Goal: Task Accomplishment & Management: Complete application form

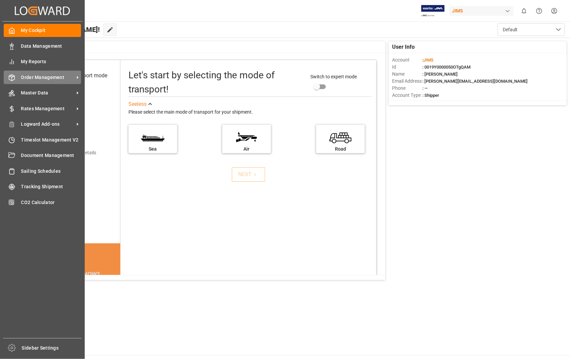
click at [35, 72] on div "Order Management Order Management" at bounding box center [42, 77] width 77 height 13
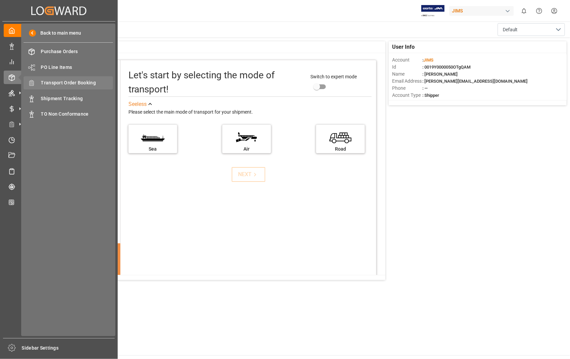
click at [84, 81] on span "Transport Order Booking" at bounding box center [77, 82] width 72 height 7
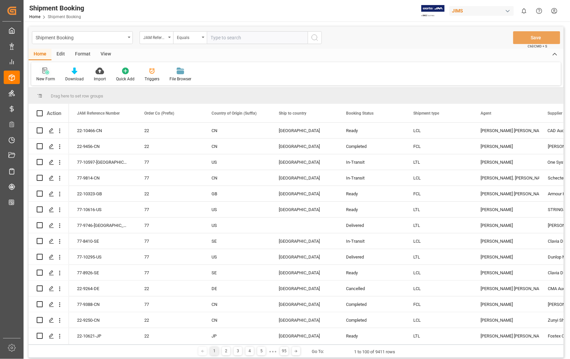
click at [52, 75] on div "New Form" at bounding box center [45, 74] width 29 height 15
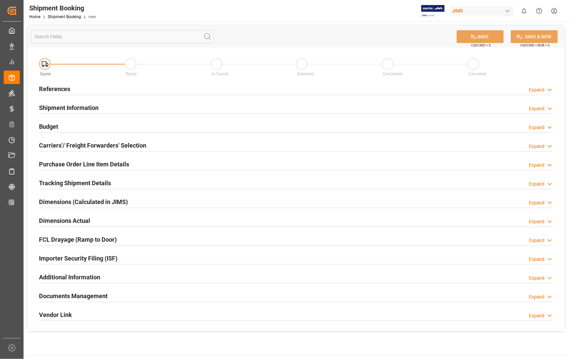
click at [55, 91] on h2 "References" at bounding box center [54, 88] width 31 height 9
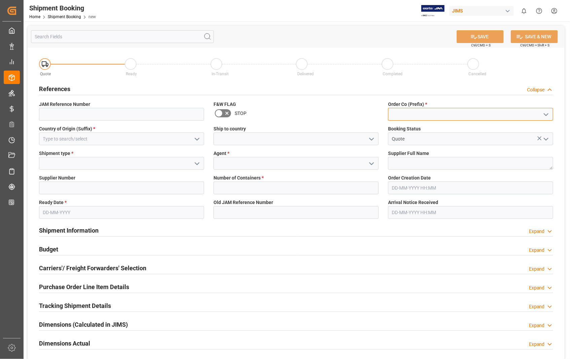
click at [459, 110] on input at bounding box center [470, 114] width 165 height 13
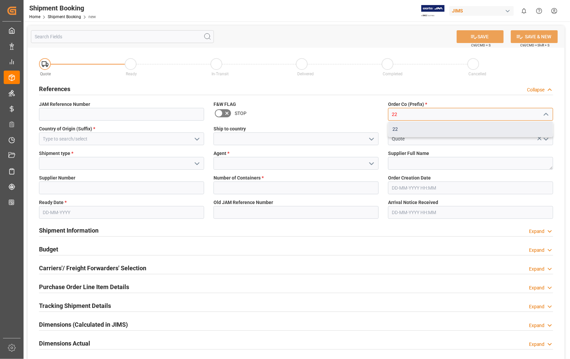
click at [416, 128] on div "22" at bounding box center [470, 129] width 164 height 15
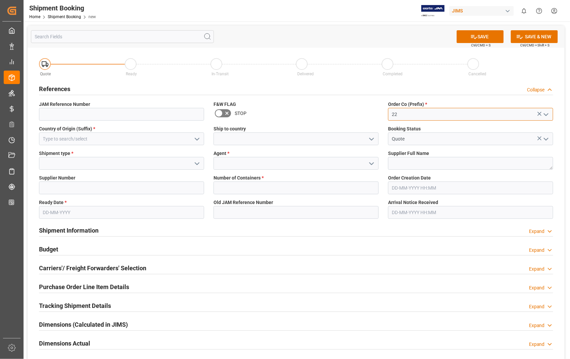
type input "22"
click at [106, 142] on input at bounding box center [121, 138] width 165 height 13
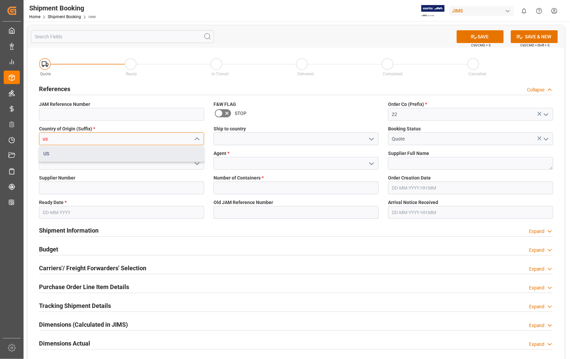
click at [50, 155] on div "US" at bounding box center [121, 153] width 164 height 15
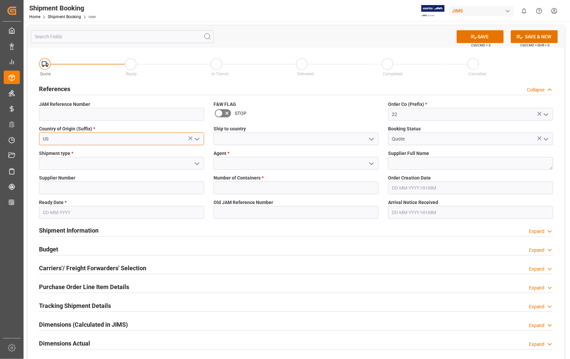
type input "US"
click at [235, 140] on input at bounding box center [296, 138] width 165 height 13
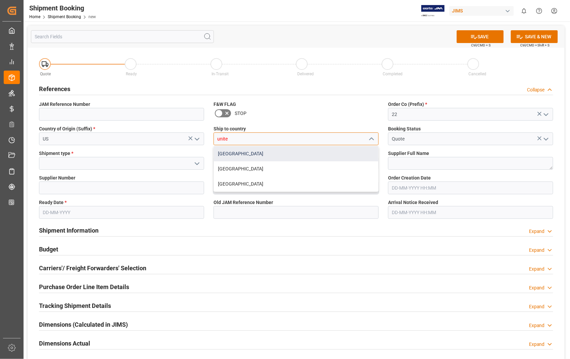
click at [244, 157] on div "[GEOGRAPHIC_DATA]" at bounding box center [296, 153] width 164 height 15
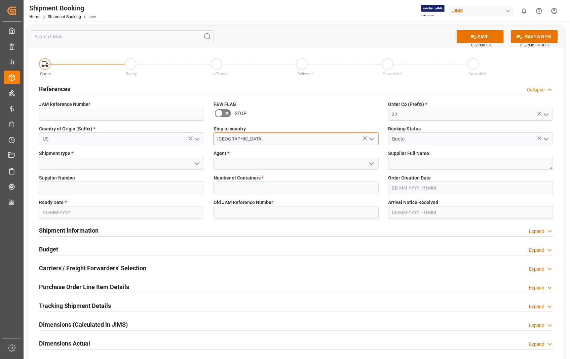
type input "[GEOGRAPHIC_DATA]"
click at [87, 170] on div "Shipment type *" at bounding box center [121, 160] width 175 height 25
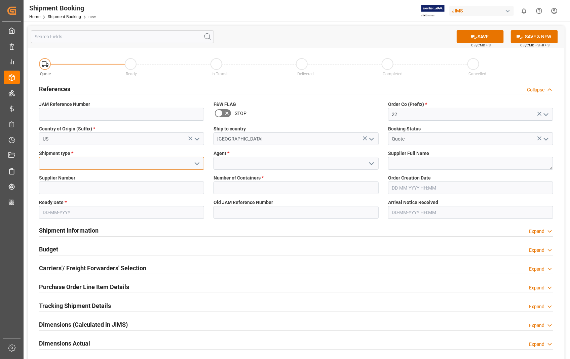
click at [87, 166] on input at bounding box center [121, 163] width 165 height 13
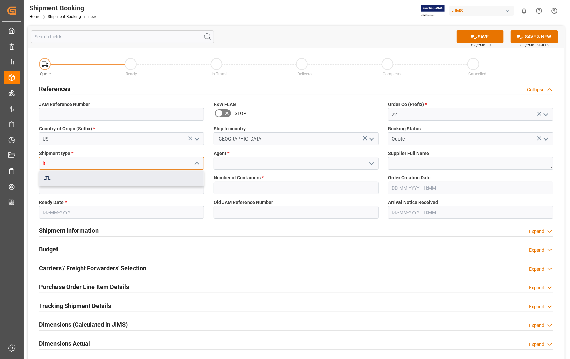
click at [54, 177] on div "LTL" at bounding box center [121, 178] width 164 height 15
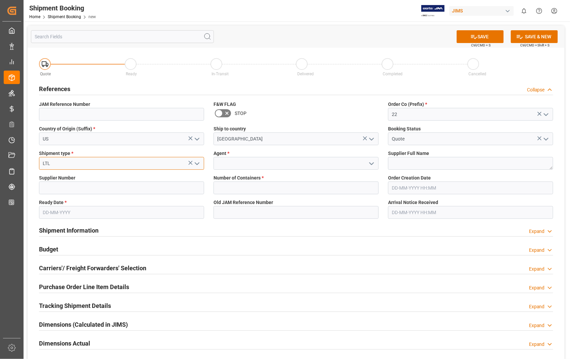
type input "LTL"
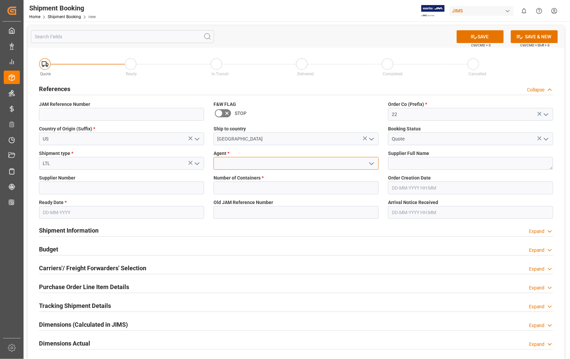
click at [286, 164] on input at bounding box center [296, 163] width 165 height 13
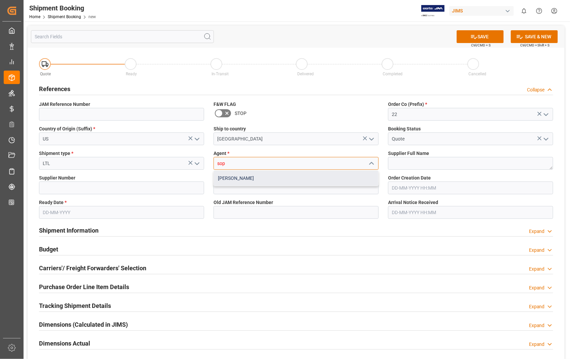
click at [244, 179] on div "[PERSON_NAME]" at bounding box center [296, 178] width 164 height 15
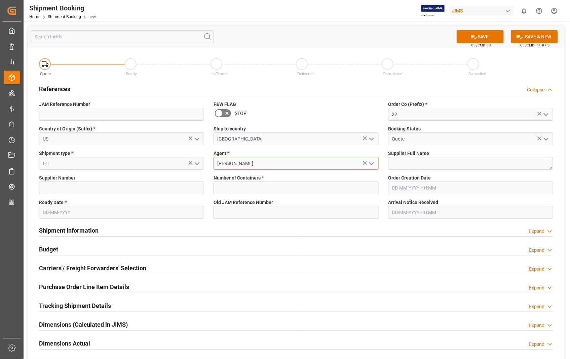
type input "[PERSON_NAME]"
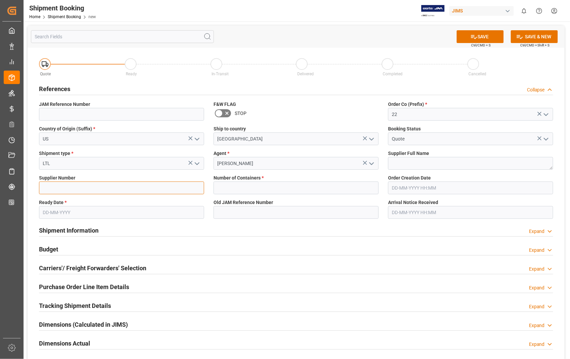
click at [126, 186] on input at bounding box center [121, 188] width 165 height 13
paste input "398672"
type input "398672"
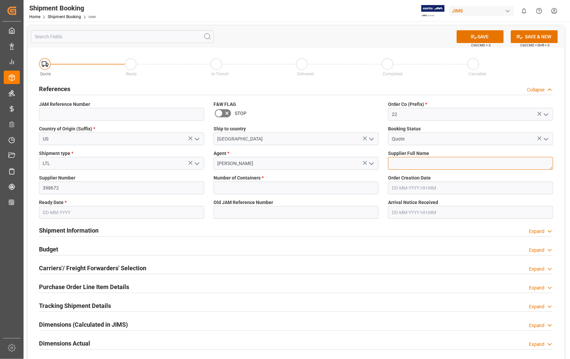
click at [397, 166] on textarea at bounding box center [470, 163] width 165 height 13
paste textarea "[PERSON_NAME] & CO. - 212"
type textarea "[PERSON_NAME] & CO."
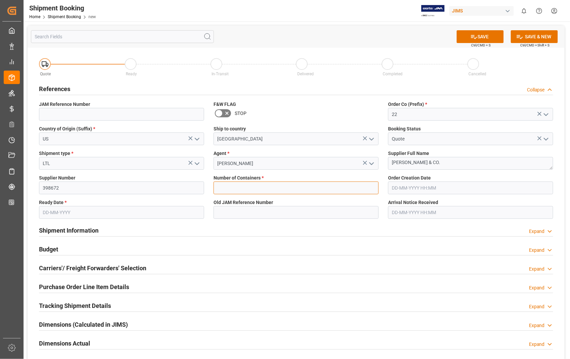
click at [264, 190] on input "text" at bounding box center [296, 188] width 165 height 13
type input "0"
type input "[DATE] 00:00"
type input "[DATE]"
type input "[DATE] 00:00"
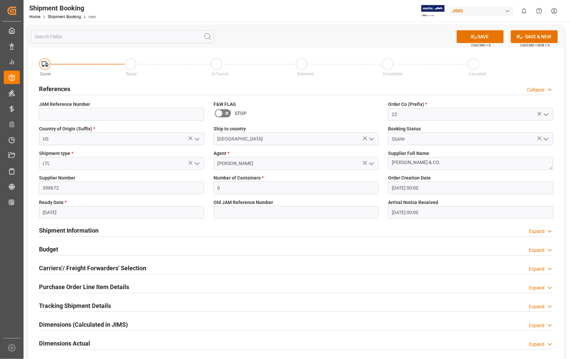
click at [442, 189] on input "[DATE] 00:00" at bounding box center [470, 188] width 165 height 13
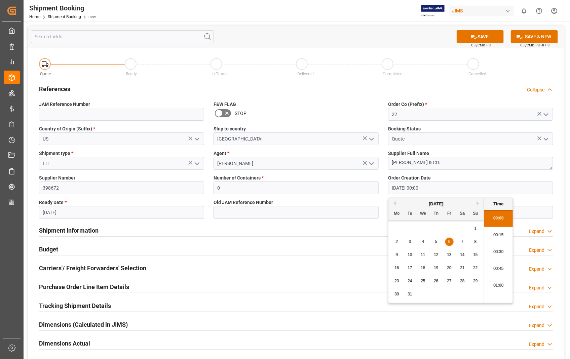
drag, startPoint x: 449, startPoint y: 190, endPoint x: 377, endPoint y: 188, distance: 72.7
click at [377, 188] on div "Quote Ready In-Transit Delivered Completed Cancelled References Collapse JAM Re…" at bounding box center [296, 251] width 537 height 406
type input "[DATE] 00:00"
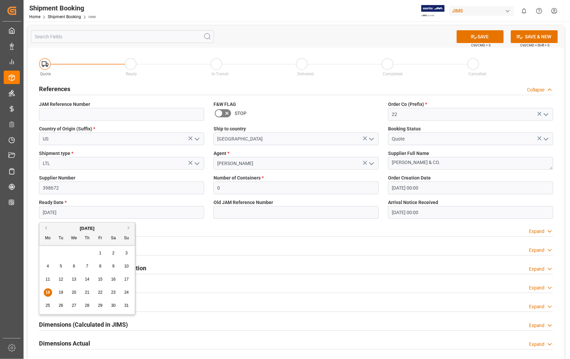
click at [97, 209] on input "[DATE]" at bounding box center [121, 212] width 165 height 13
click at [87, 292] on span "21" at bounding box center [87, 292] width 4 height 5
type input "[DATE]"
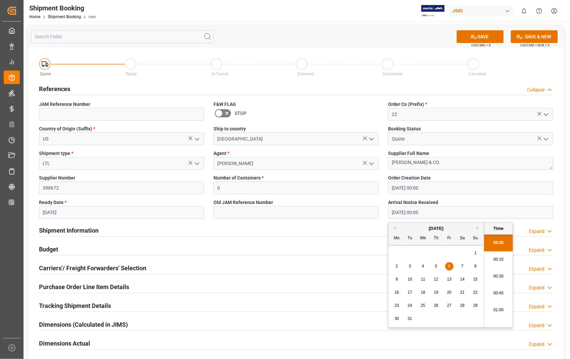
drag, startPoint x: 452, startPoint y: 214, endPoint x: 355, endPoint y: 214, distance: 96.8
click at [355, 214] on div "Quote Ready In-Transit Delivered Completed Cancelled References Collapse JAM Re…" at bounding box center [296, 251] width 537 height 406
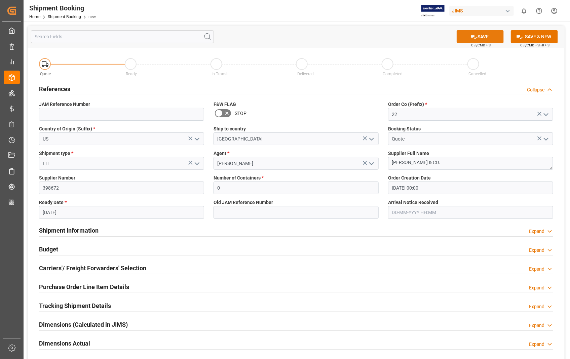
click at [483, 35] on button "SAVE" at bounding box center [480, 36] width 47 height 13
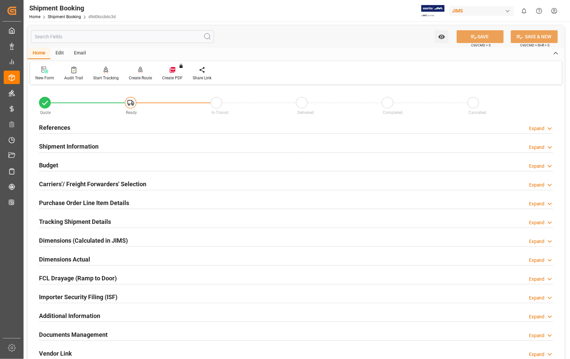
click at [55, 130] on h2 "References" at bounding box center [54, 127] width 31 height 9
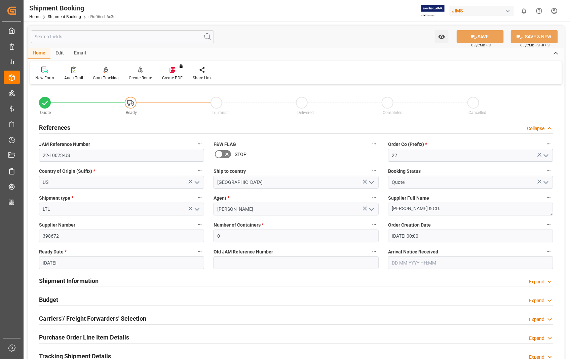
click at [54, 127] on h2 "References" at bounding box center [54, 127] width 31 height 9
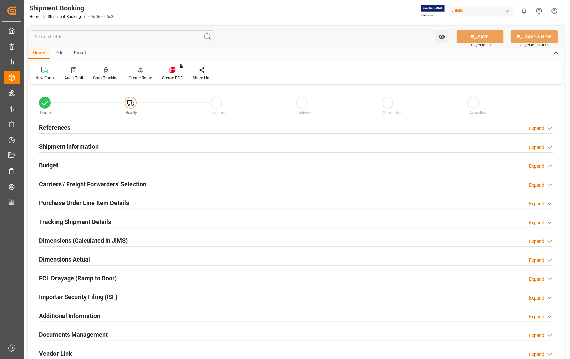
click at [61, 182] on h2 "Carriers'/ Freight Forwarders' Selection" at bounding box center [92, 184] width 107 height 9
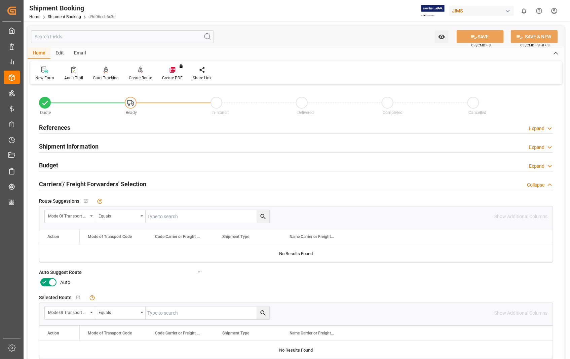
click at [51, 283] on icon at bounding box center [52, 282] width 8 height 8
click at [0, 0] on input "checkbox" at bounding box center [0, 0] width 0 height 0
click at [492, 31] on button "SAVE" at bounding box center [480, 36] width 47 height 13
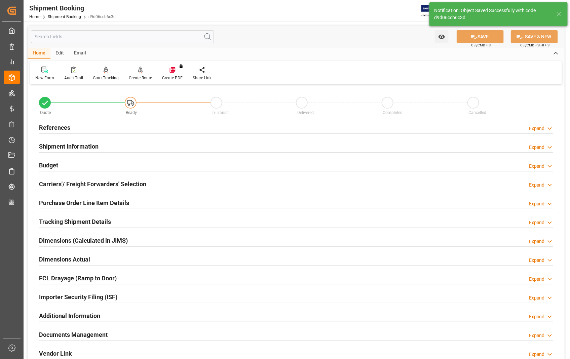
click at [62, 128] on h2 "References" at bounding box center [54, 127] width 31 height 9
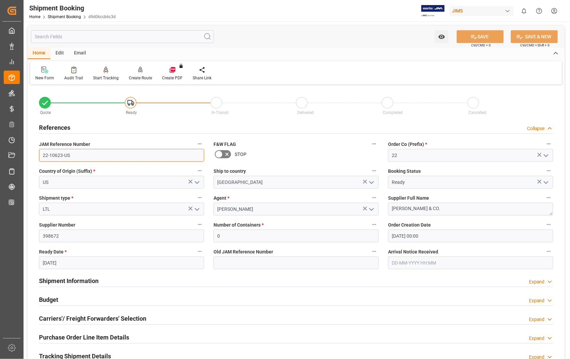
drag, startPoint x: 70, startPoint y: 153, endPoint x: 43, endPoint y: 156, distance: 27.1
click at [38, 157] on div "JAM Reference Number 22-10623-US" at bounding box center [121, 150] width 175 height 27
click at [41, 73] on div "New Form" at bounding box center [44, 73] width 29 height 15
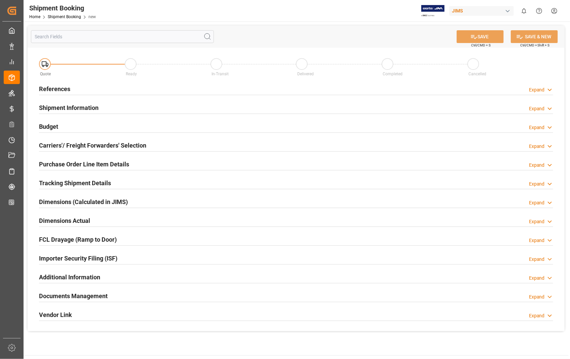
click at [55, 91] on h2 "References" at bounding box center [54, 88] width 31 height 9
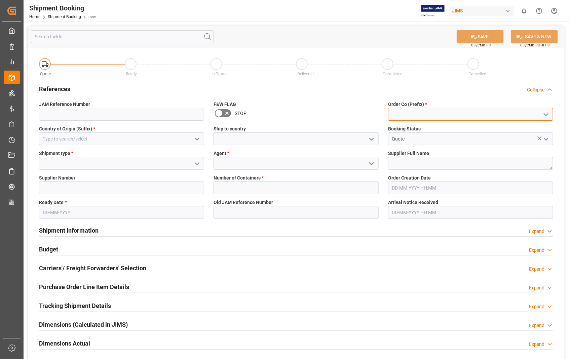
click at [417, 112] on input at bounding box center [470, 114] width 165 height 13
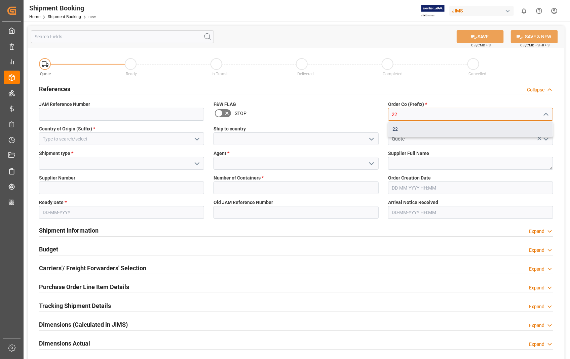
click at [394, 130] on div "22" at bounding box center [470, 129] width 164 height 15
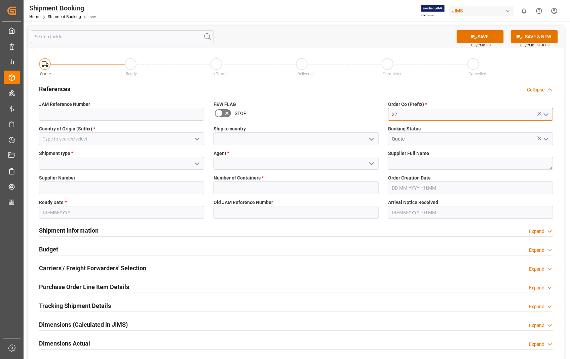
type input "22"
click at [126, 139] on input at bounding box center [121, 138] width 165 height 13
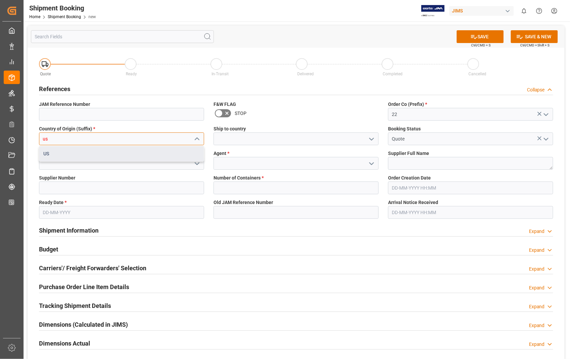
click at [82, 155] on div "US" at bounding box center [121, 153] width 164 height 15
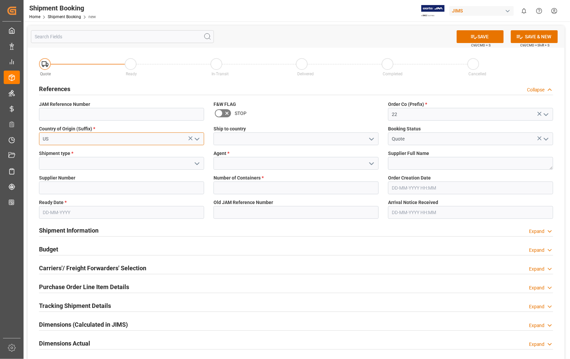
type input "US"
click at [241, 136] on input at bounding box center [296, 138] width 165 height 13
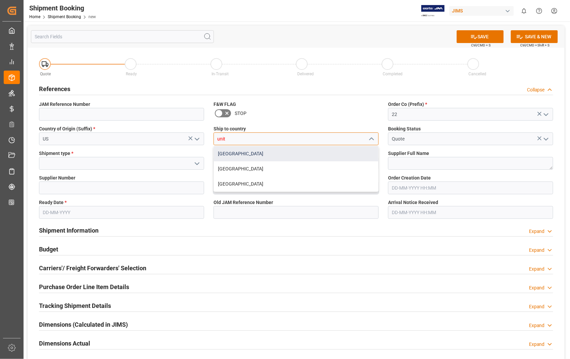
click at [231, 153] on div "[GEOGRAPHIC_DATA]" at bounding box center [296, 153] width 164 height 15
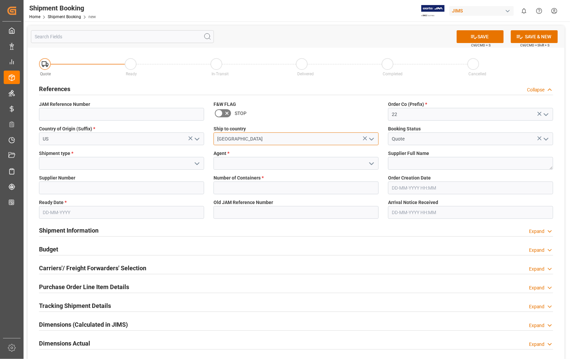
type input "[GEOGRAPHIC_DATA]"
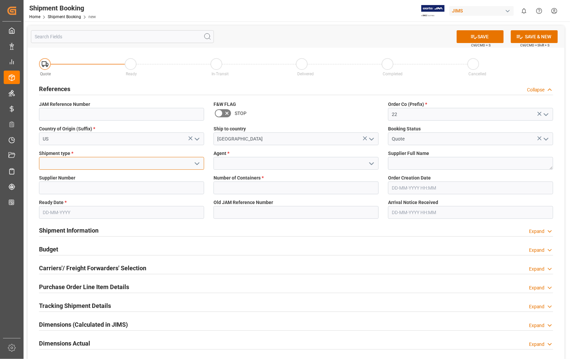
click at [69, 165] on input at bounding box center [121, 163] width 165 height 13
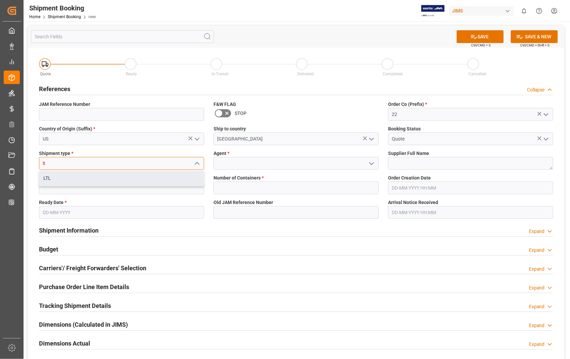
click at [55, 180] on div "LTL" at bounding box center [121, 178] width 164 height 15
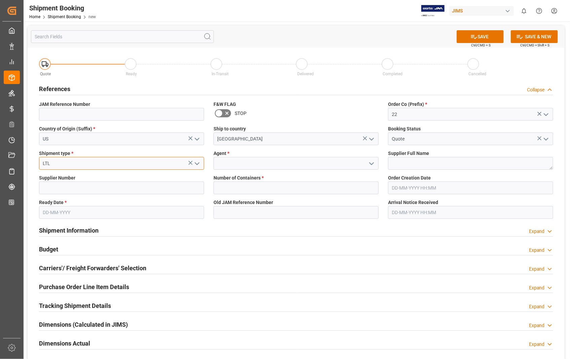
type input "LTL"
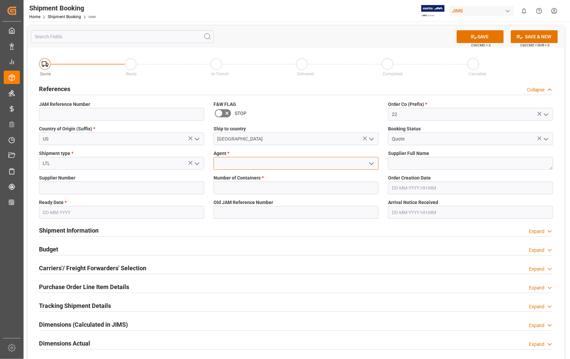
click at [219, 162] on input at bounding box center [296, 163] width 165 height 13
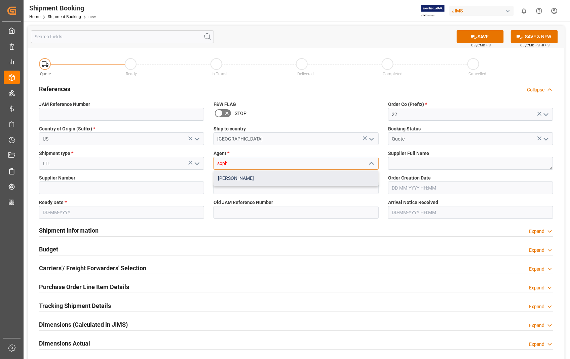
click at [230, 180] on div "[PERSON_NAME]" at bounding box center [296, 178] width 164 height 15
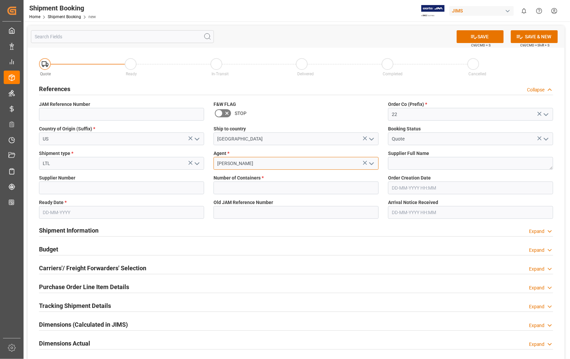
type input "[PERSON_NAME]"
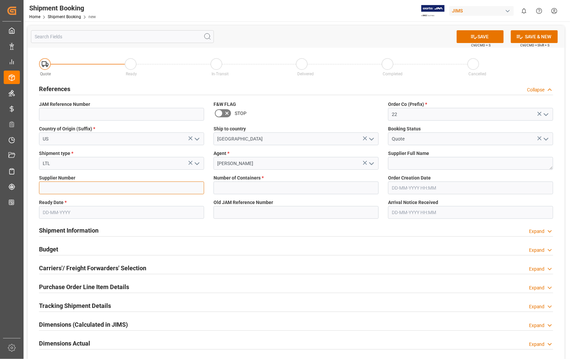
click at [107, 183] on input at bounding box center [121, 188] width 165 height 13
type input "404677"
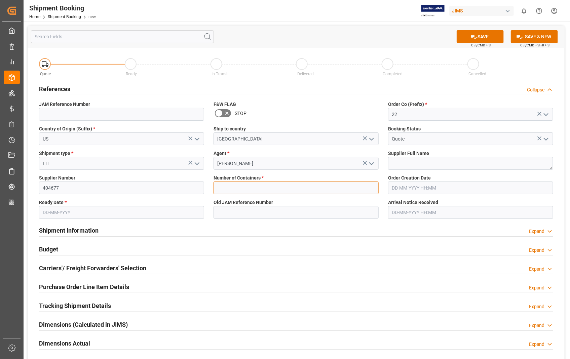
click at [231, 189] on input "text" at bounding box center [296, 188] width 165 height 13
type input "0"
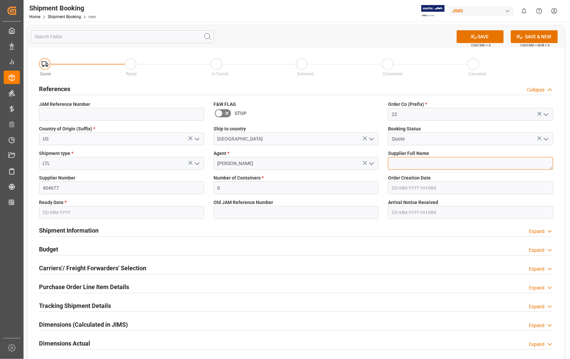
type textarea "[PERSON_NAME] GUITARS USA INC"
type input "[DATE]"
type input "[DATE] 00:00"
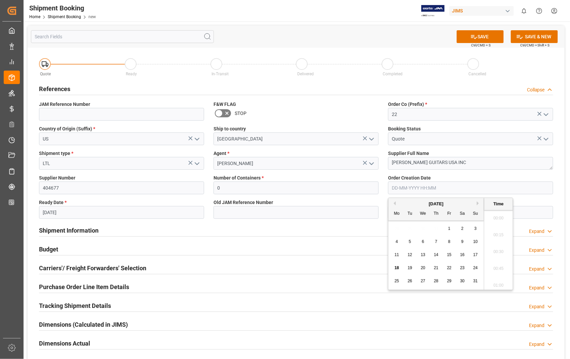
click at [435, 192] on input "text" at bounding box center [470, 188] width 165 height 13
click at [398, 268] on span "18" at bounding box center [396, 268] width 4 height 5
type input "18-08-2025 00:00"
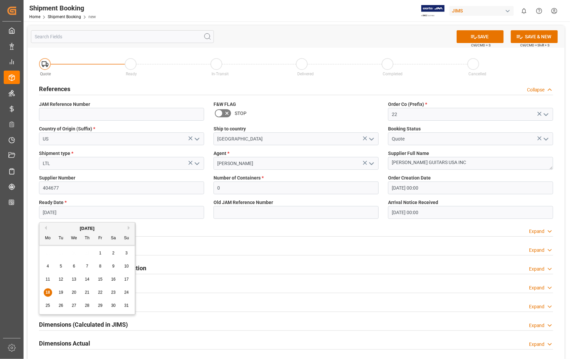
click at [107, 213] on input "[DATE]" at bounding box center [121, 212] width 165 height 13
click at [50, 307] on div "25" at bounding box center [48, 306] width 8 height 8
type input "25-08-2025"
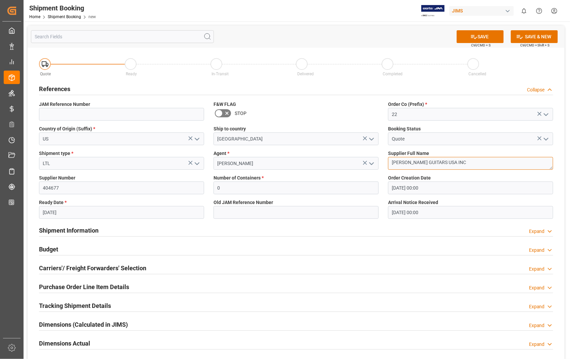
drag, startPoint x: 486, startPoint y: 165, endPoint x: 384, endPoint y: 165, distance: 101.5
click at [384, 165] on div "Supplier Full Name JEAN LARRIVEE GUITARS USA INC" at bounding box center [470, 160] width 175 height 25
paste textarea "862952"
type textarea "8"
paste textarea "Sennheiser Electronic Corporat"
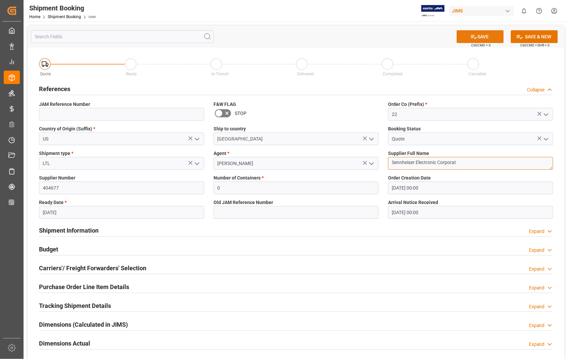
type textarea "Sennheiser Electronic Corporat"
click at [486, 31] on button "SAVE" at bounding box center [480, 36] width 47 height 13
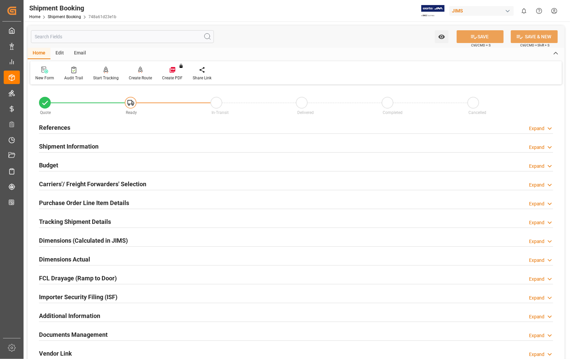
click at [59, 183] on h2 "Carriers'/ Freight Forwarders' Selection" at bounding box center [92, 184] width 107 height 9
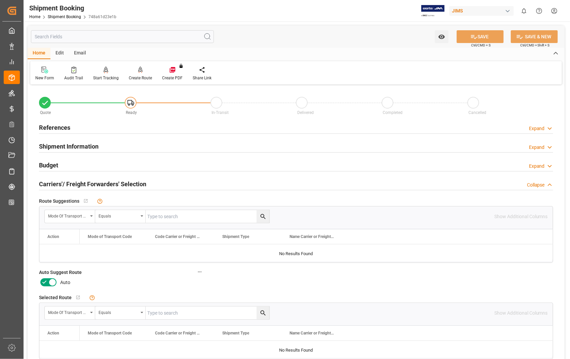
click at [50, 282] on icon at bounding box center [52, 282] width 8 height 8
click at [0, 0] on input "checkbox" at bounding box center [0, 0] width 0 height 0
click at [471, 39] on icon at bounding box center [473, 36] width 7 height 7
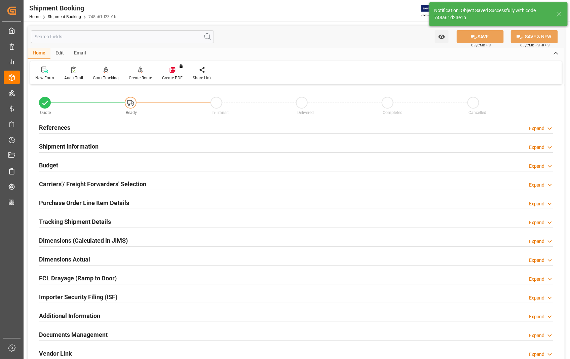
click at [61, 128] on h2 "References" at bounding box center [54, 127] width 31 height 9
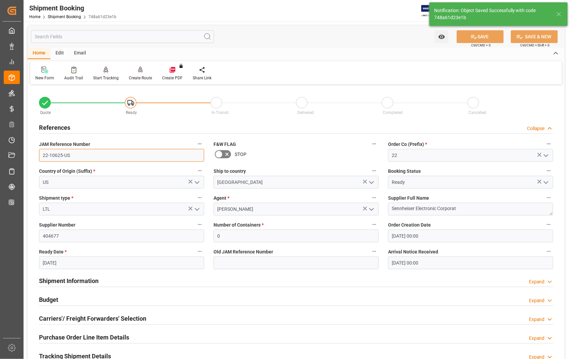
click at [66, 157] on input "22-10625-US" at bounding box center [121, 155] width 165 height 13
drag, startPoint x: 77, startPoint y: 156, endPoint x: 39, endPoint y: 157, distance: 38.0
click at [39, 157] on input "22-10625-US" at bounding box center [121, 155] width 165 height 13
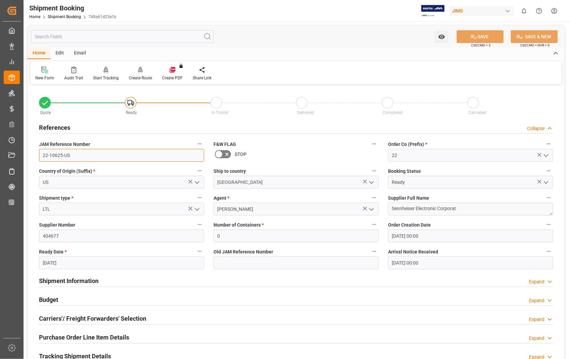
click at [56, 154] on input "22-10625-US" at bounding box center [121, 155] width 165 height 13
drag, startPoint x: 73, startPoint y: 158, endPoint x: 41, endPoint y: 155, distance: 32.1
click at [41, 155] on input "22-10625-US" at bounding box center [121, 155] width 165 height 13
